Goal: Task Accomplishment & Management: Complete application form

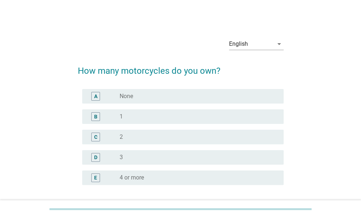
scroll to position [16, 0]
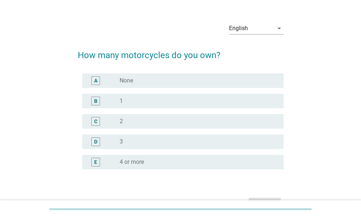
click at [160, 104] on div "radio_button_unchecked 1" at bounding box center [198, 101] width 158 height 9
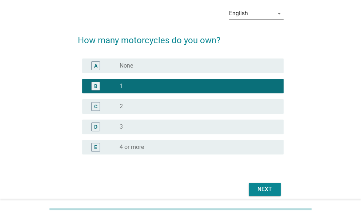
scroll to position [37, 0]
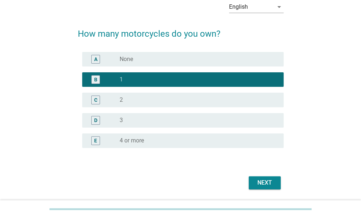
click at [267, 9] on div "English" at bounding box center [251, 7] width 44 height 12
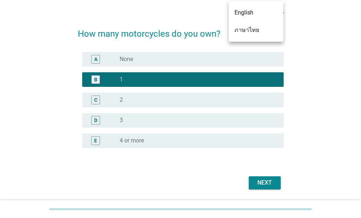
click at [256, 27] on div "ภาษาไทย" at bounding box center [255, 30] width 43 height 9
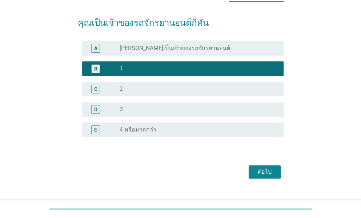
scroll to position [60, 0]
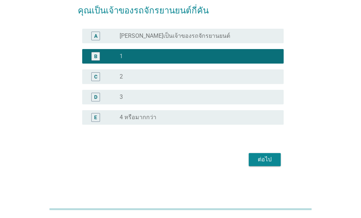
click at [266, 158] on div "ต่อไป" at bounding box center [264, 159] width 20 height 9
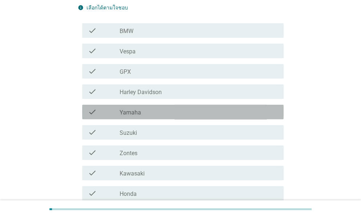
scroll to position [135, 0]
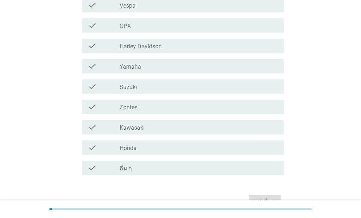
click at [243, 147] on div "check_box_outline_blank Honda" at bounding box center [198, 147] width 158 height 9
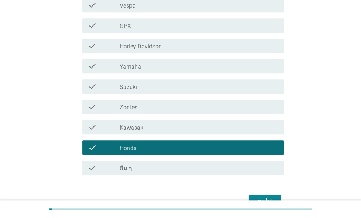
scroll to position [177, 0]
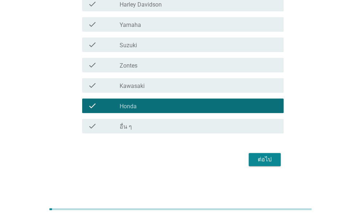
click at [267, 157] on div "ต่อไป" at bounding box center [264, 159] width 20 height 9
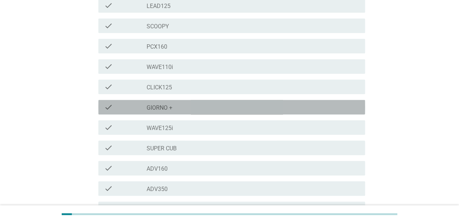
scroll to position [71, 0]
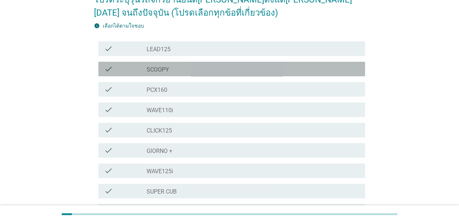
click at [194, 70] on div "check_box_outline_blank SCOOPY" at bounding box center [253, 69] width 213 height 9
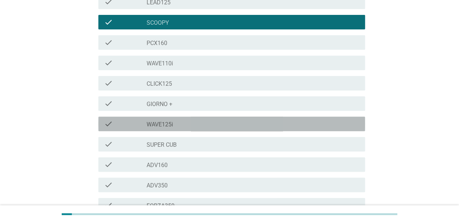
scroll to position [233, 0]
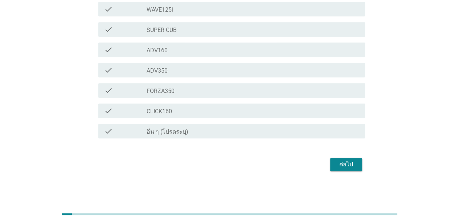
click at [346, 159] on button "ต่อไป" at bounding box center [346, 164] width 32 height 13
